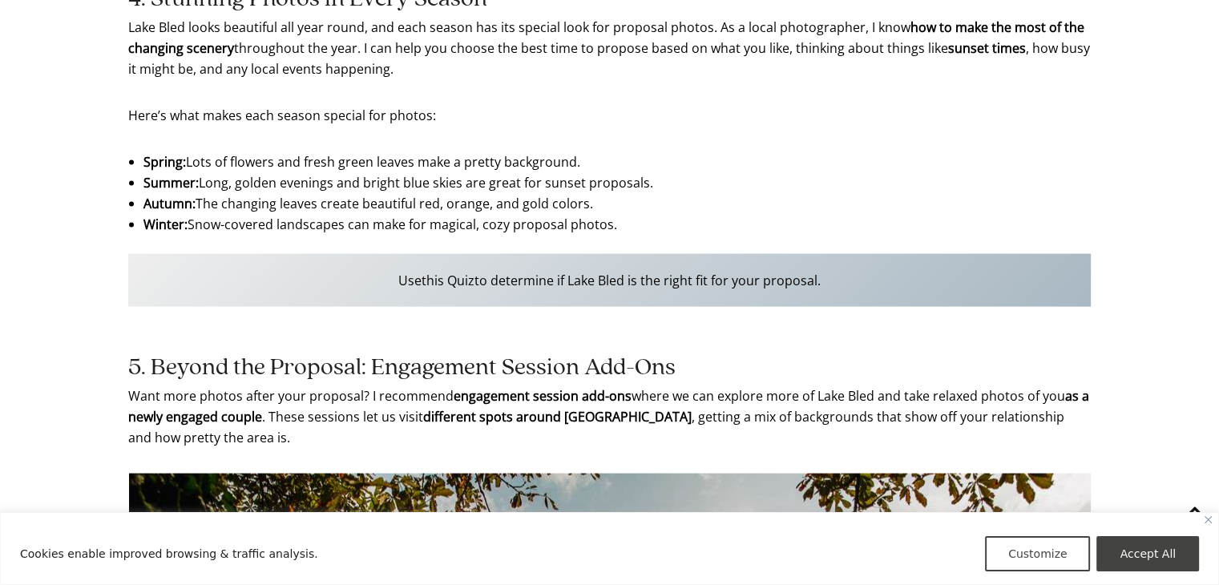
scroll to position [3207, 0]
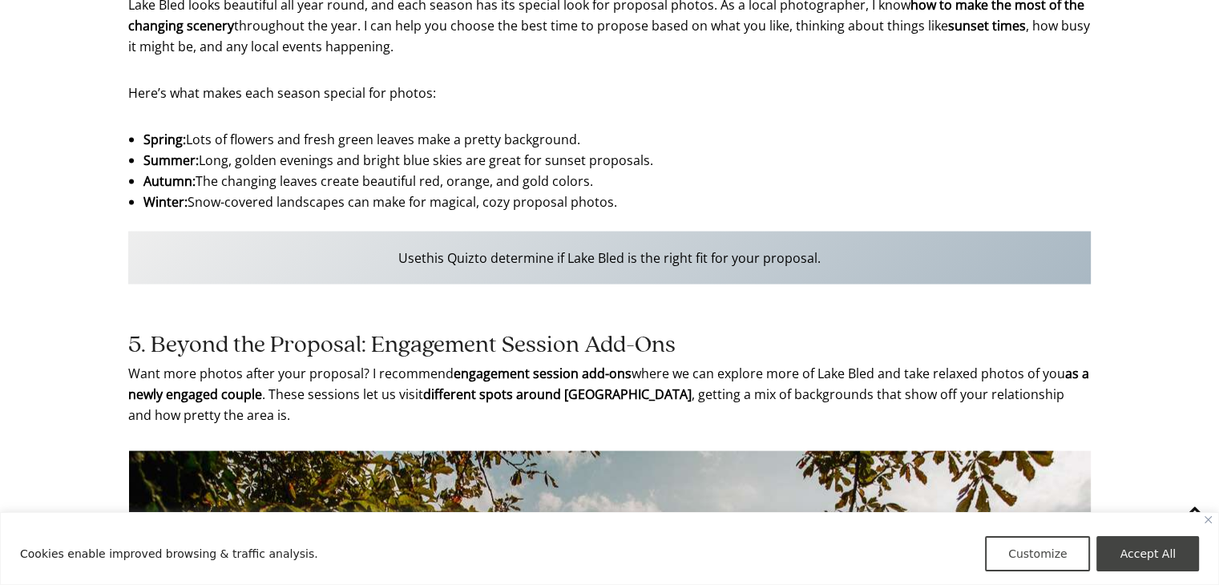
click at [645, 257] on p "Use this Quiz to determine if Lake Bled is the right fit for your proposal." at bounding box center [609, 258] width 963 height 53
click at [753, 255] on p "Use this Quiz to determine if Lake Bled is the right fit for your proposal." at bounding box center [609, 258] width 963 height 53
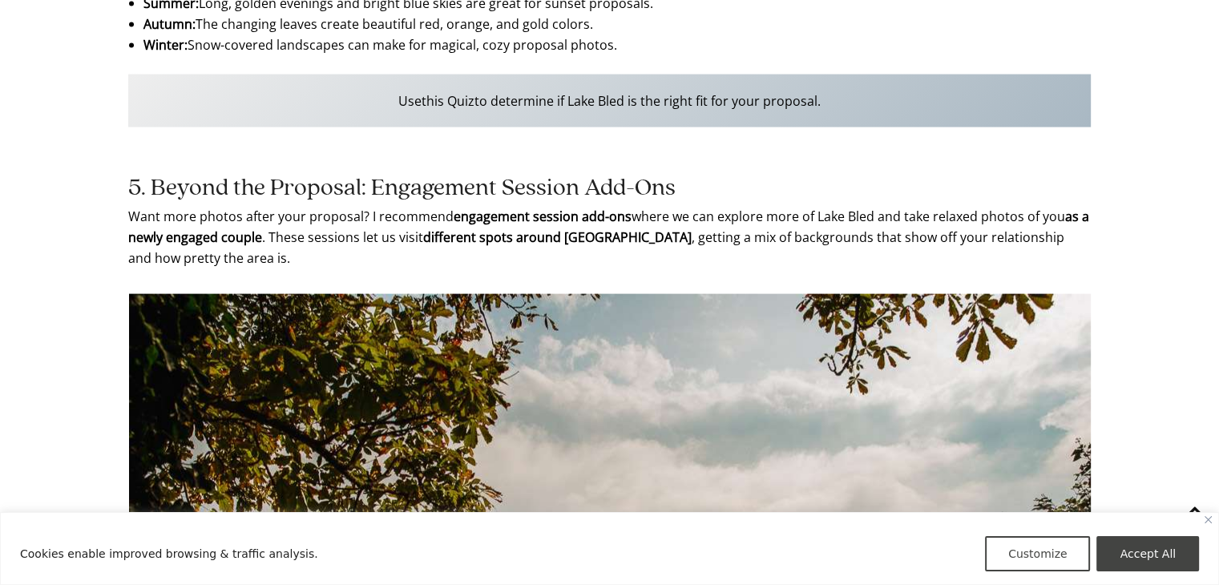
scroll to position [3367, 0]
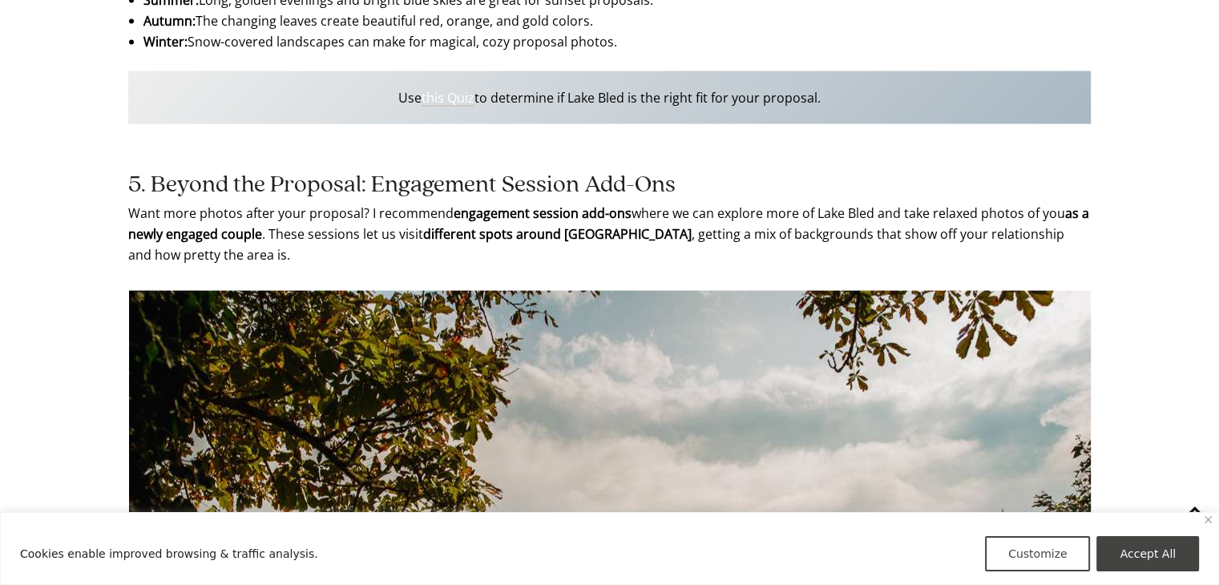
click at [429, 99] on link "this Quiz" at bounding box center [448, 98] width 53 height 18
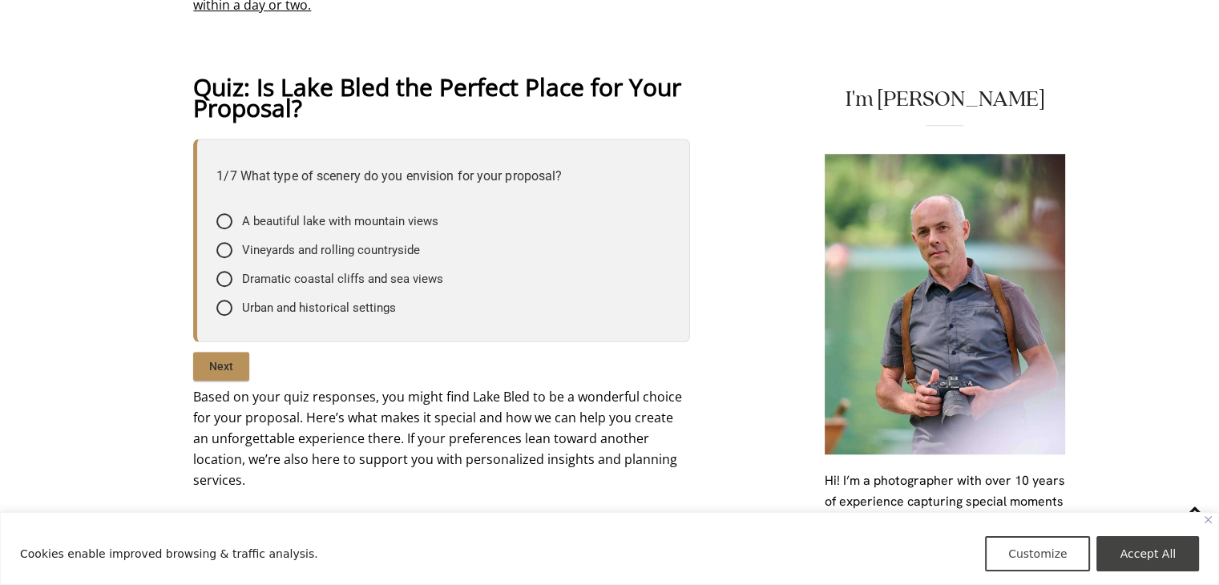
scroll to position [1203, 0]
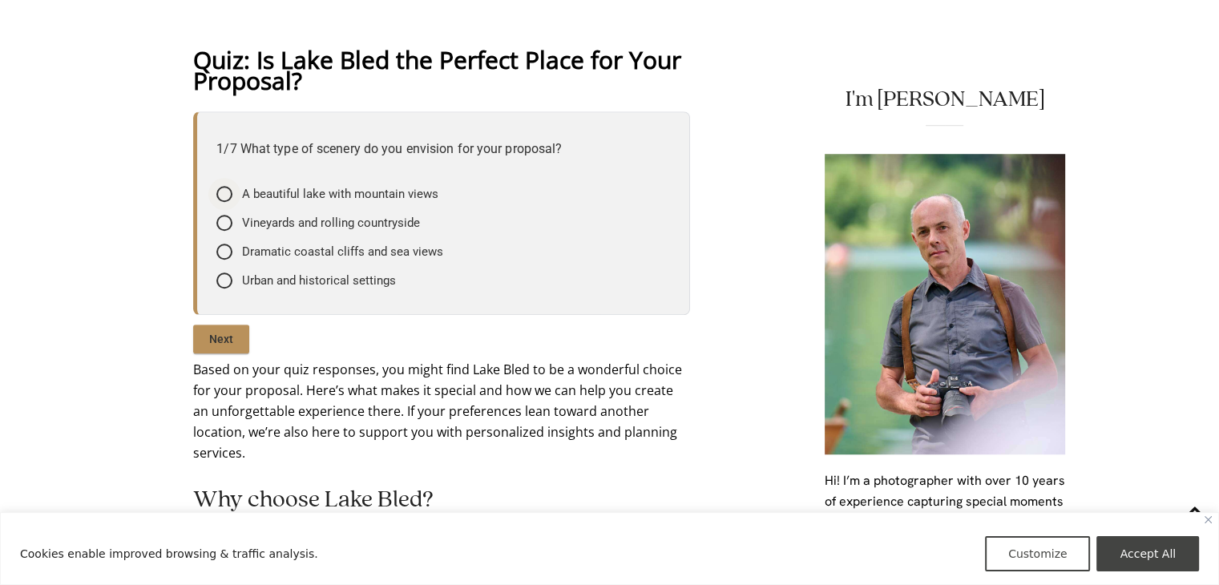
click at [301, 190] on span "A beautiful lake with mountain views" at bounding box center [340, 194] width 196 height 16
click at [0, 0] on input"] "A beautiful lake with mountain views" at bounding box center [0, 0] width 0 height 0
click at [234, 333] on input "Next" at bounding box center [221, 339] width 56 height 29
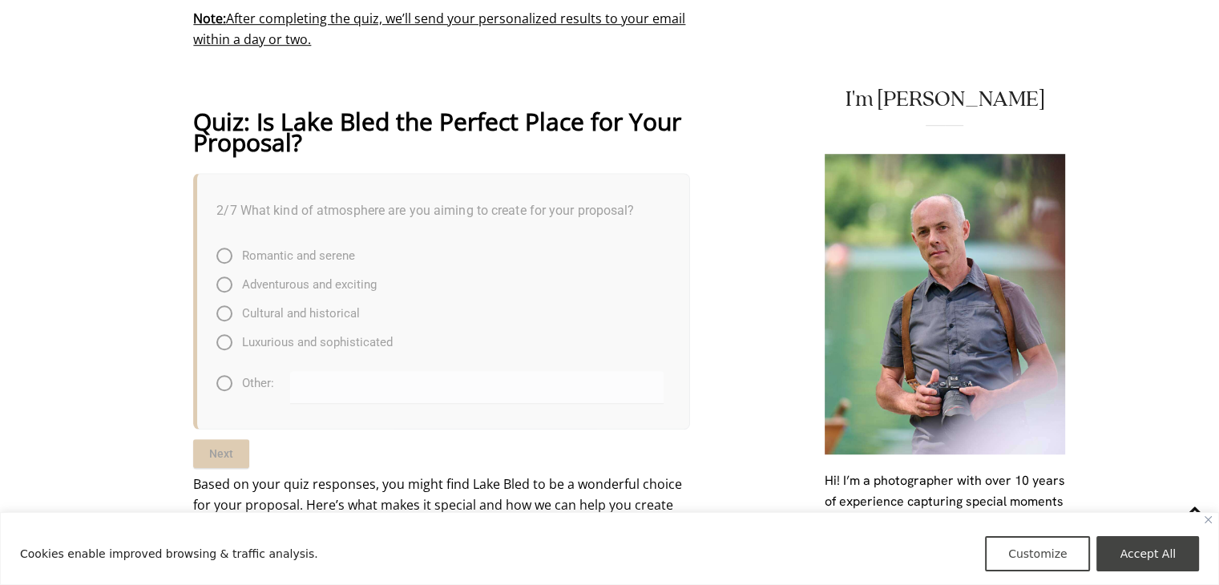
scroll to position [1091, 0]
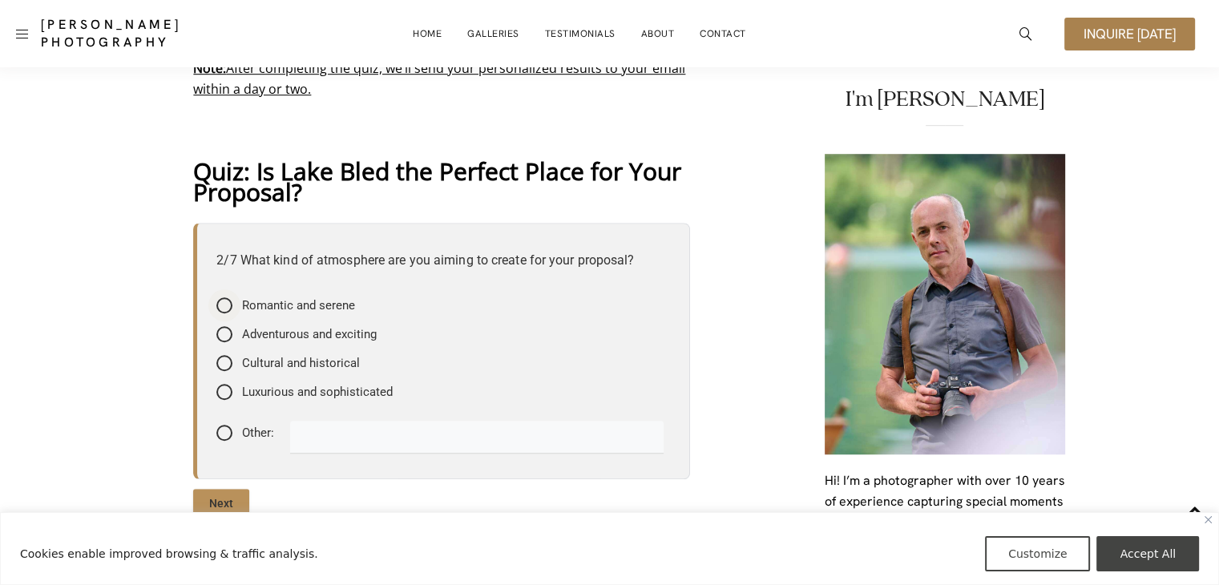
click at [321, 304] on span "Romantic and serene" at bounding box center [298, 305] width 113 height 16
click at [0, 0] on input"] "Romantic and serene" at bounding box center [0, 0] width 0 height 0
click at [233, 502] on input "Next" at bounding box center [221, 503] width 56 height 29
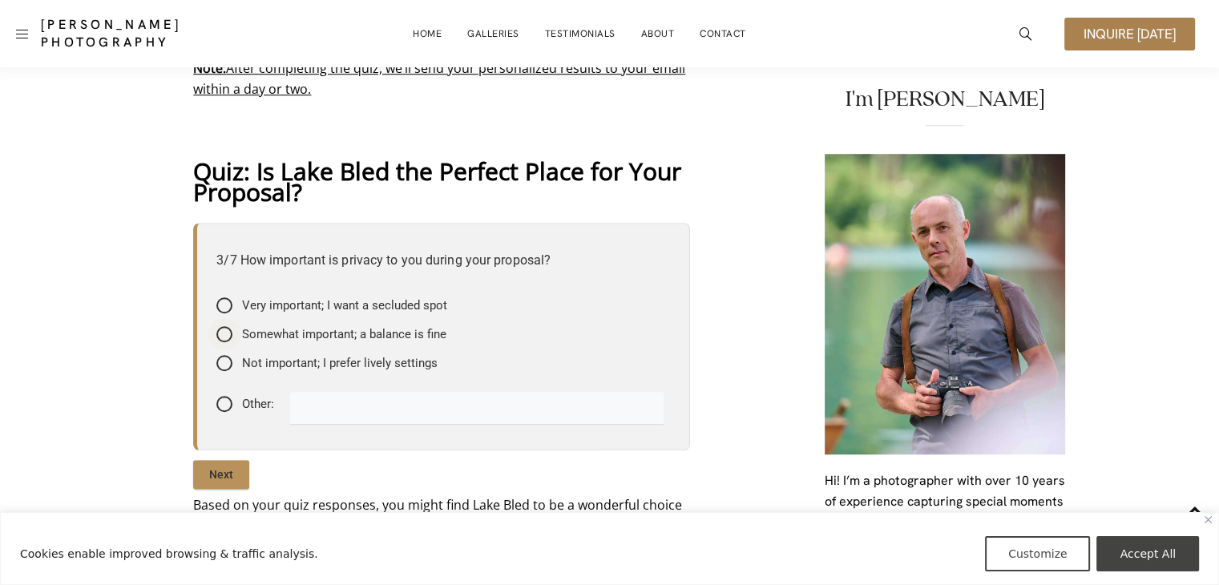
click at [366, 333] on span "Somewhat important; a balance is fine" at bounding box center [344, 334] width 204 height 16
click at [0, 0] on input"] "Somewhat important; a balance is fine" at bounding box center [0, 0] width 0 height 0
click at [205, 471] on input "Next" at bounding box center [221, 474] width 56 height 29
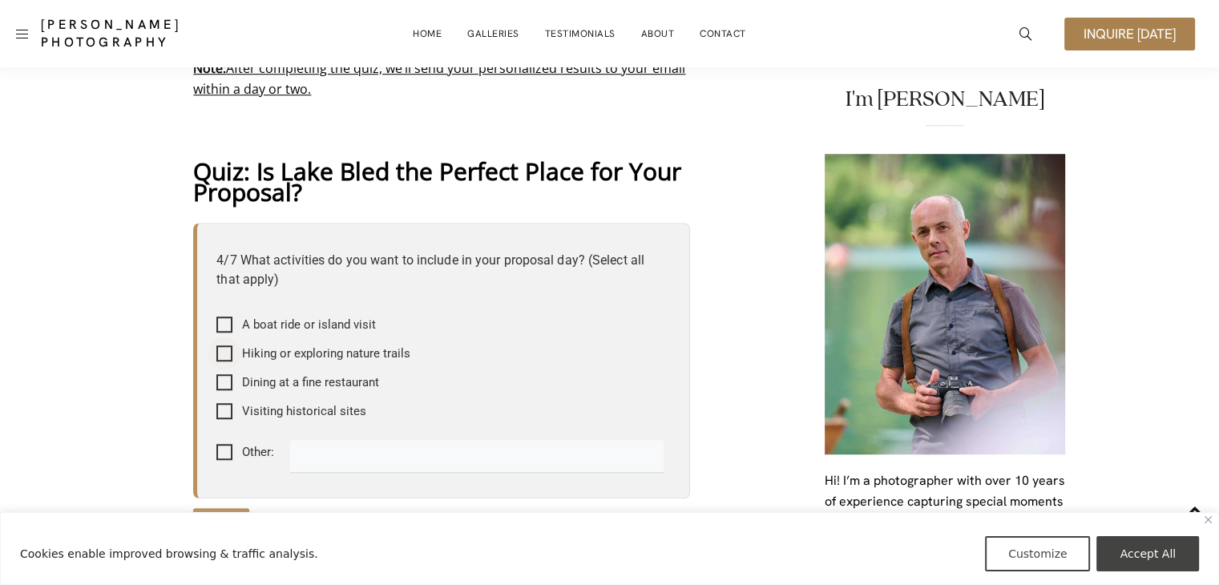
click at [280, 350] on span "Hiking or exploring nature trails" at bounding box center [326, 354] width 168 height 16
click at [0, 0] on input"] "Hiking or exploring nature trails" at bounding box center [0, 0] width 0 height 0
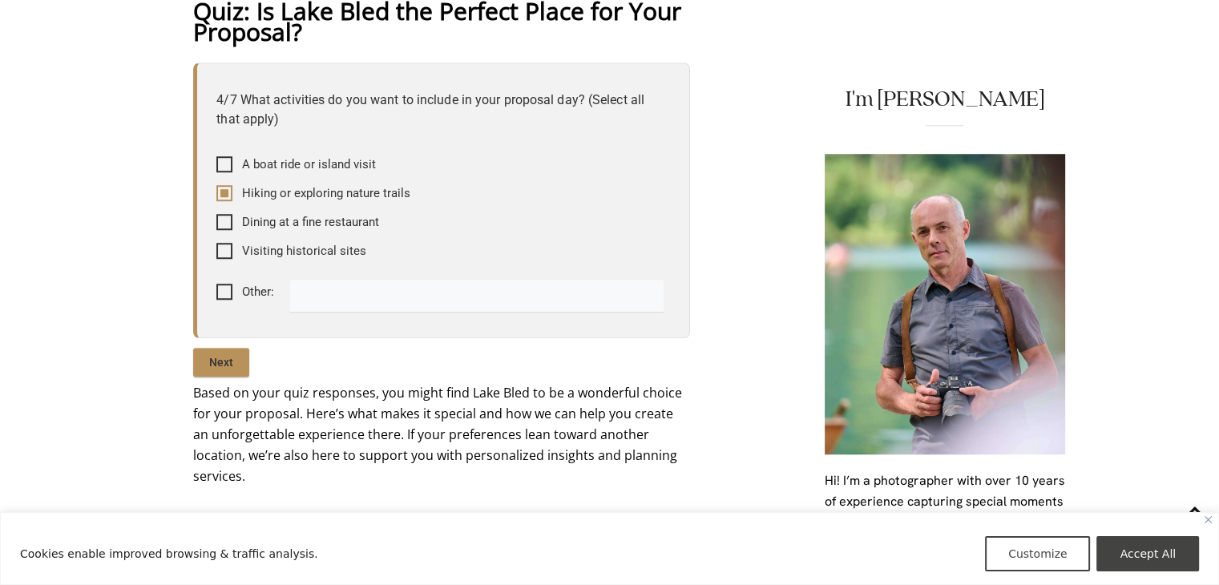
click at [229, 360] on input "Next" at bounding box center [221, 362] width 56 height 29
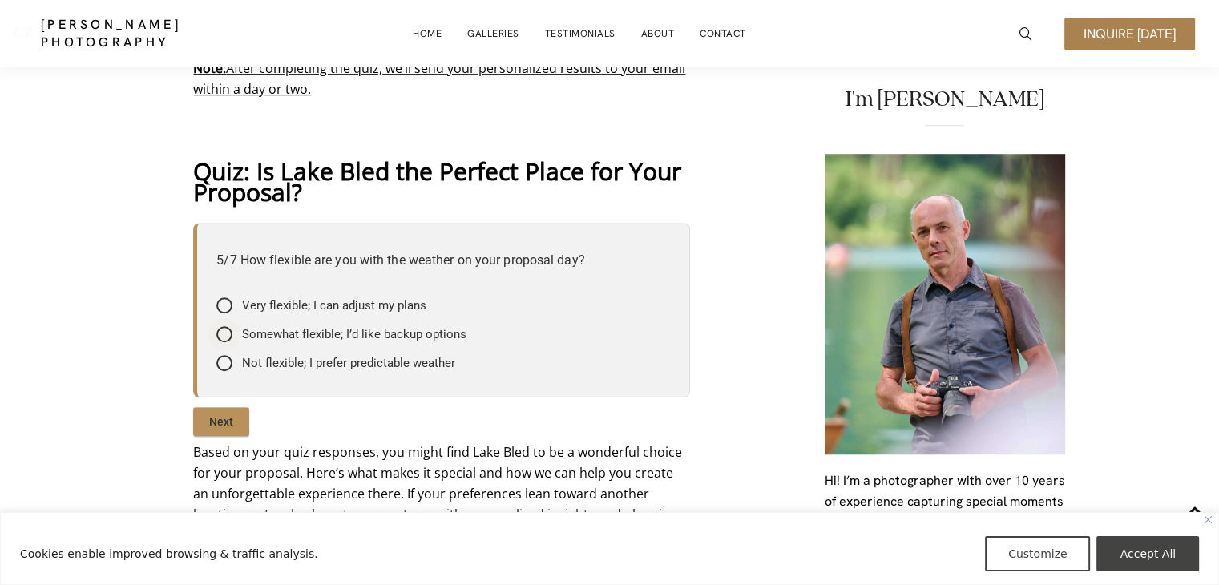
click at [322, 335] on span "Somewhat flexible; I’d like backup options" at bounding box center [354, 334] width 224 height 16
click at [0, 0] on input"] "Somewhat flexible; I’d like backup options" at bounding box center [0, 0] width 0 height 0
click at [208, 422] on input "Next" at bounding box center [221, 421] width 56 height 29
click at [346, 332] on span "Maybe, just a few recommendations" at bounding box center [339, 334] width 194 height 16
click at [0, 0] on input"] "Maybe, just a few recommendations" at bounding box center [0, 0] width 0 height 0
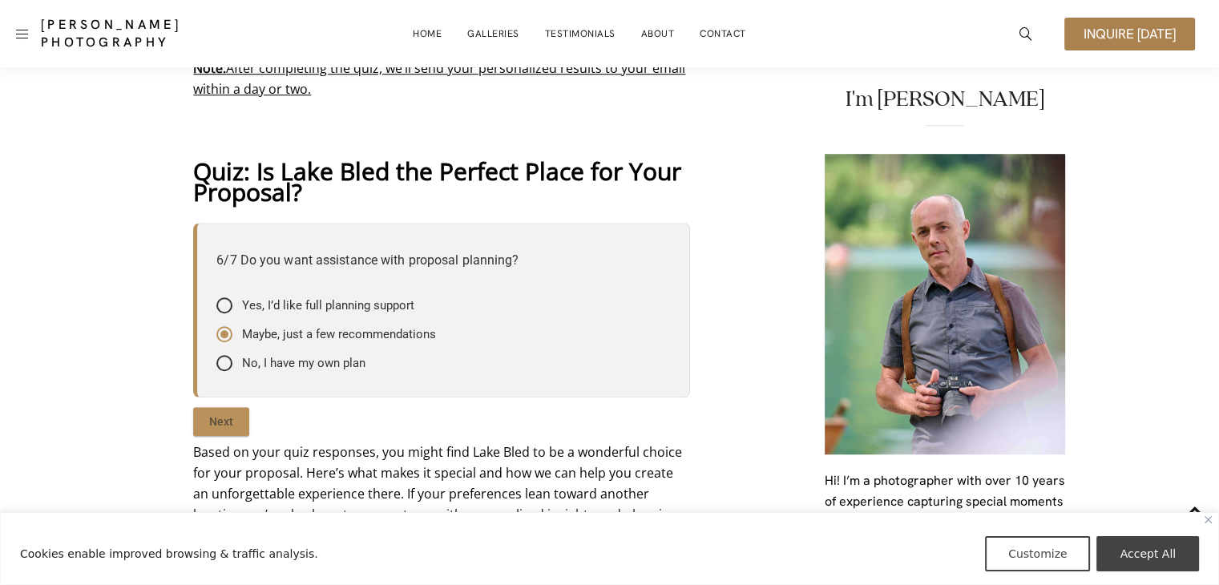
click at [218, 429] on input "Next" at bounding box center [221, 421] width 56 height 29
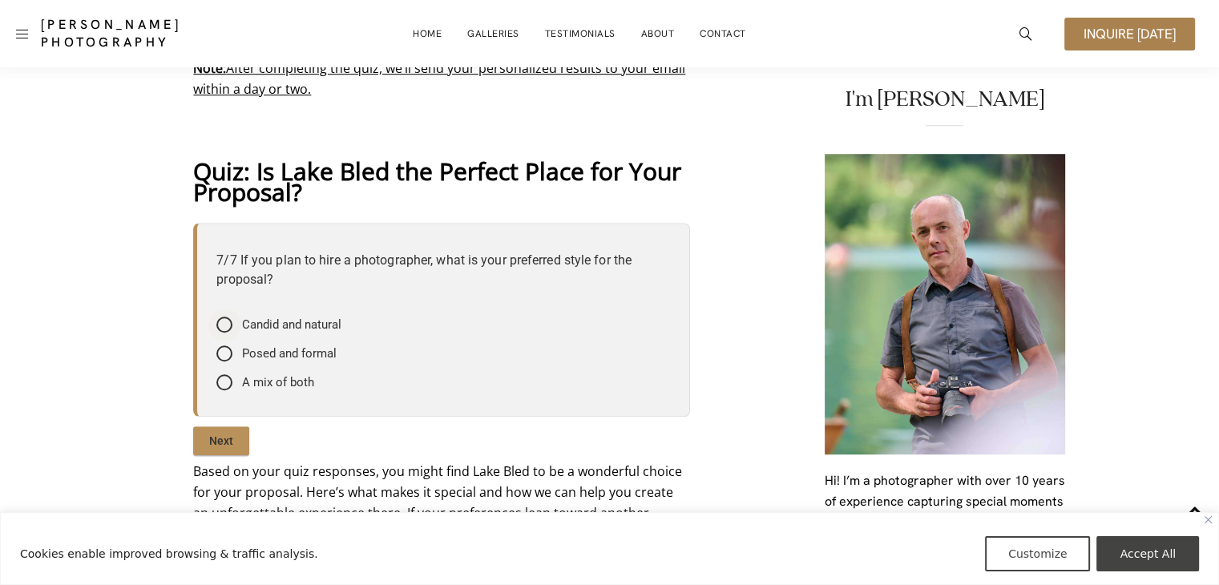
click at [298, 327] on span "Candid and natural" at bounding box center [291, 325] width 99 height 16
click at [0, 0] on input"] "Candid and natural" at bounding box center [0, 0] width 0 height 0
click at [232, 435] on input "Next" at bounding box center [221, 440] width 56 height 29
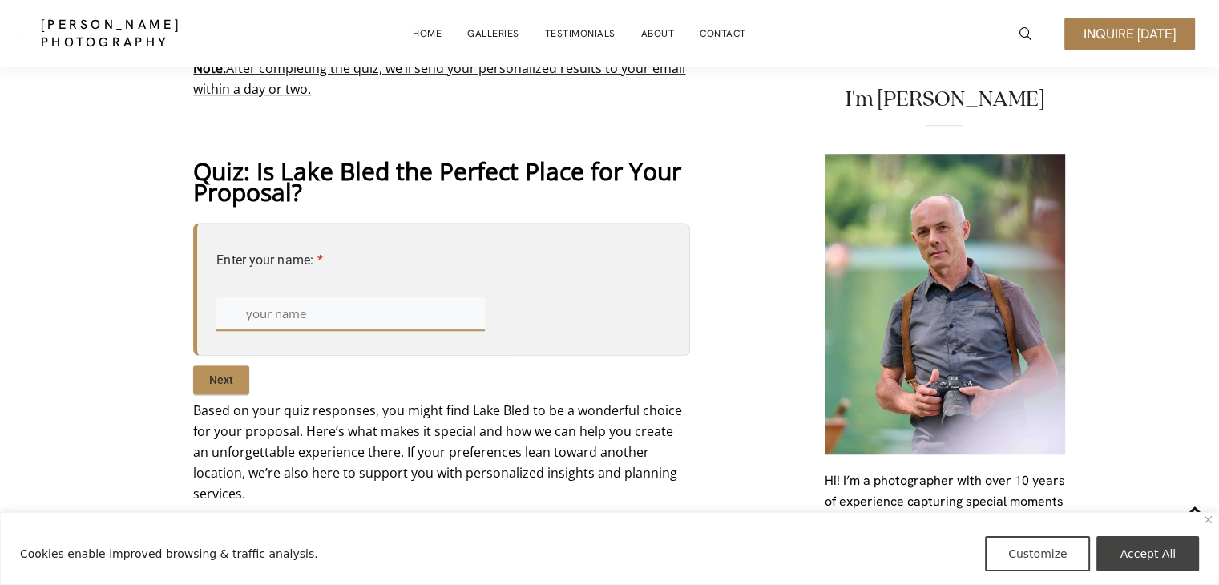
click at [287, 314] on input "text" at bounding box center [350, 313] width 269 height 32
type input "a"
type input "Ash"
click at [234, 374] on input "Next" at bounding box center [221, 380] width 56 height 29
click at [257, 321] on input "text" at bounding box center [350, 313] width 269 height 32
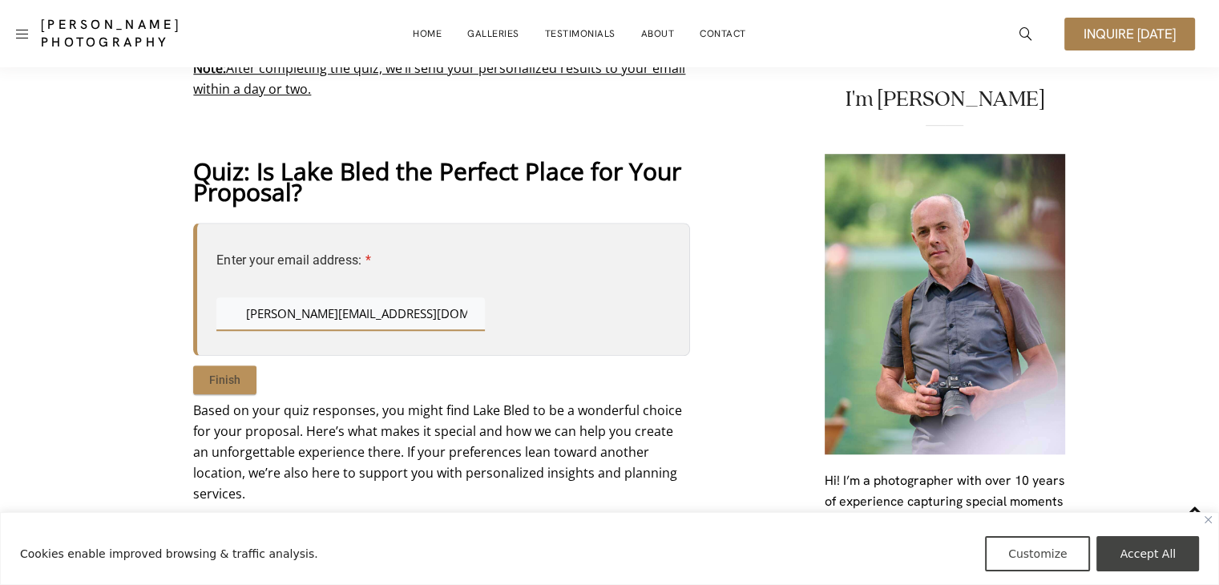
type input "[PERSON_NAME][EMAIL_ADDRESS][DOMAIN_NAME]"
click at [215, 375] on input "Finish" at bounding box center [224, 380] width 63 height 29
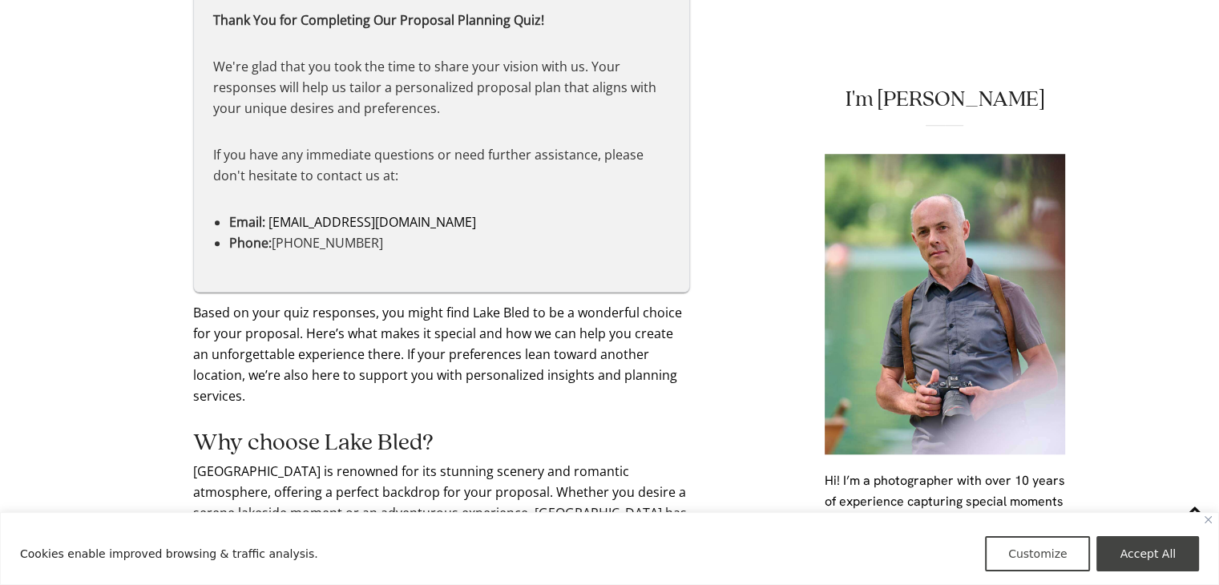
scroll to position [1332, 0]
